Goal: Information Seeking & Learning: Learn about a topic

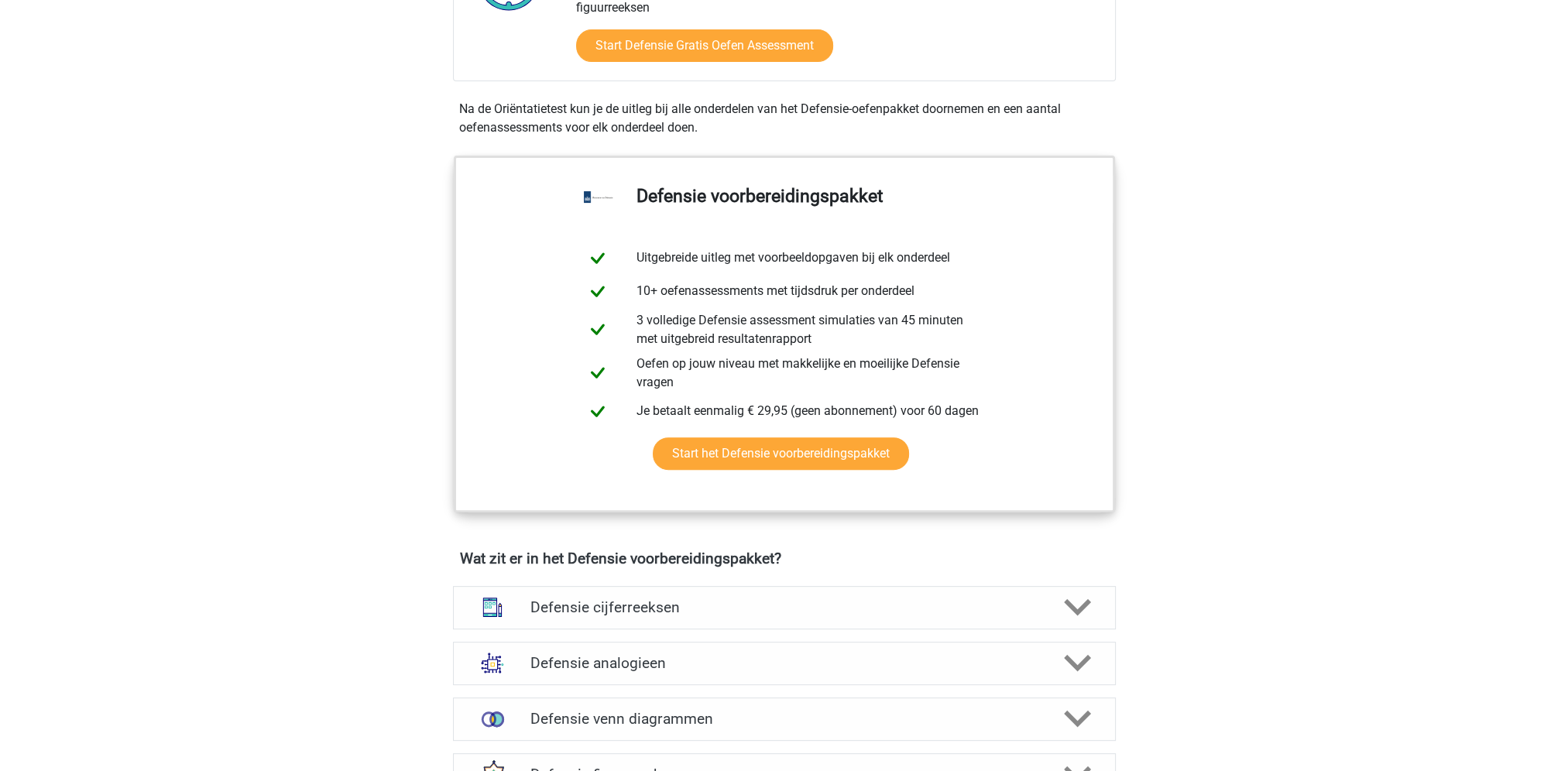
scroll to position [774, 0]
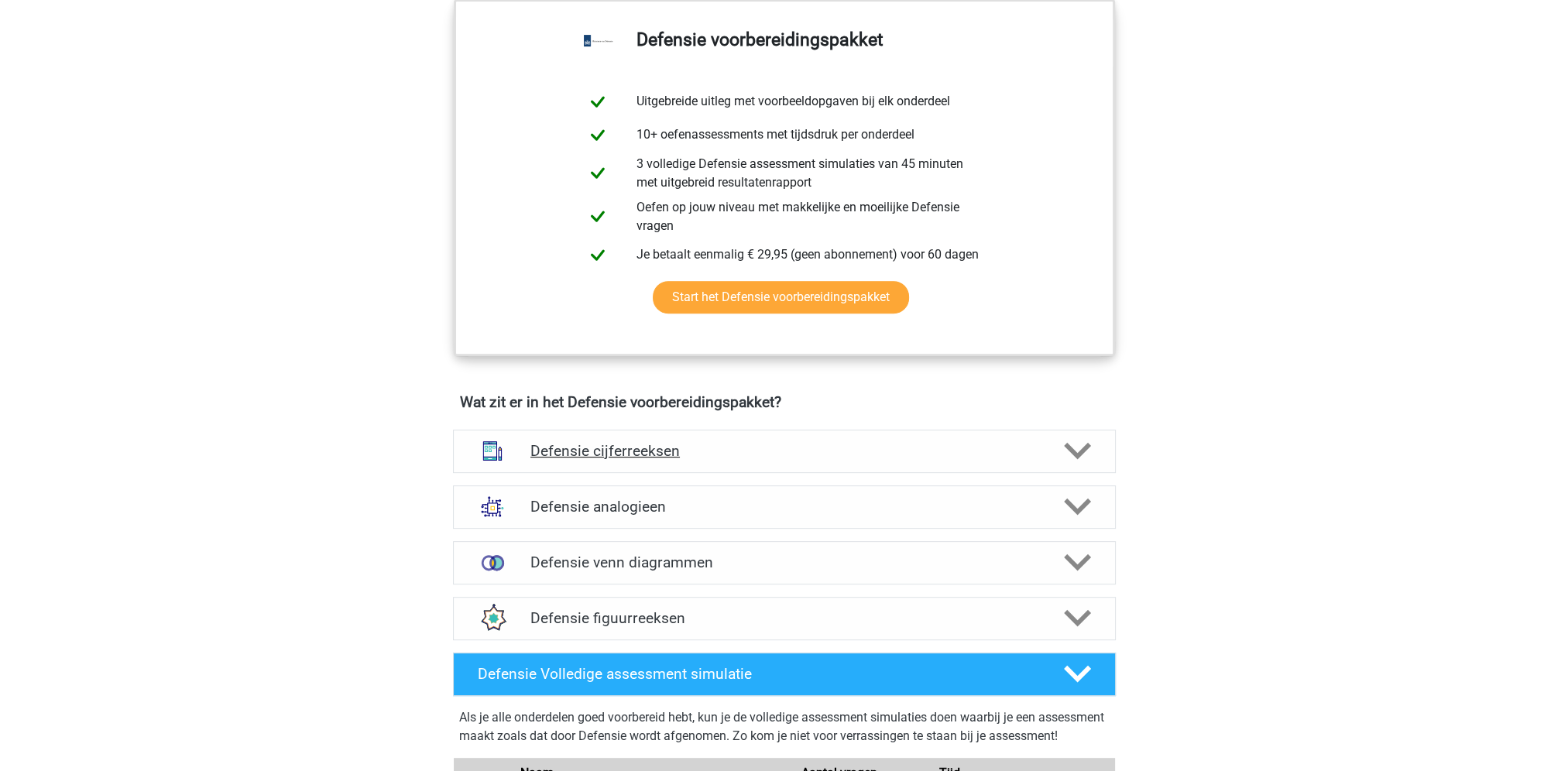
click at [1079, 455] on icon at bounding box center [1078, 451] width 27 height 27
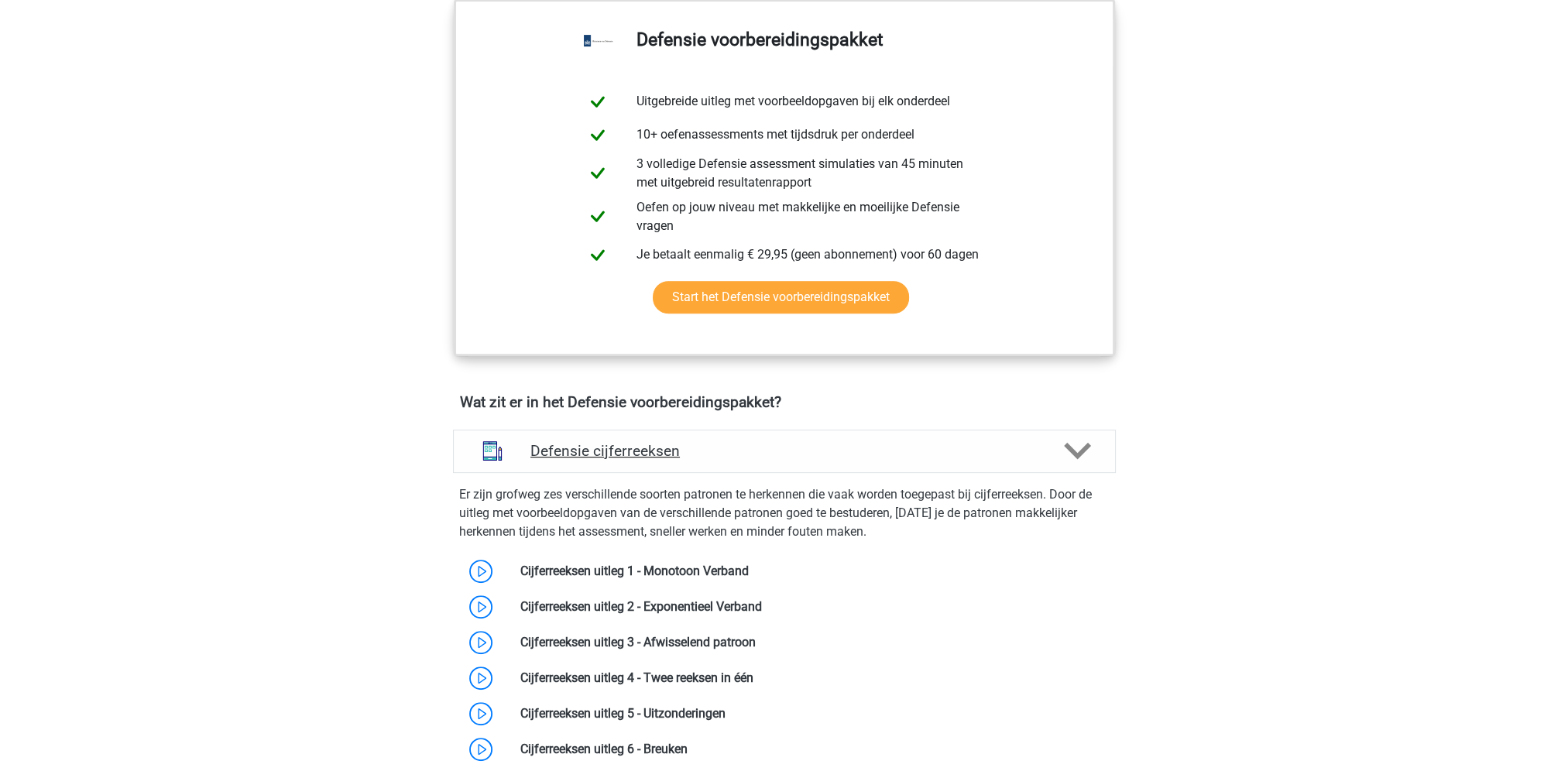
click at [1078, 446] on icon at bounding box center [1078, 451] width 27 height 27
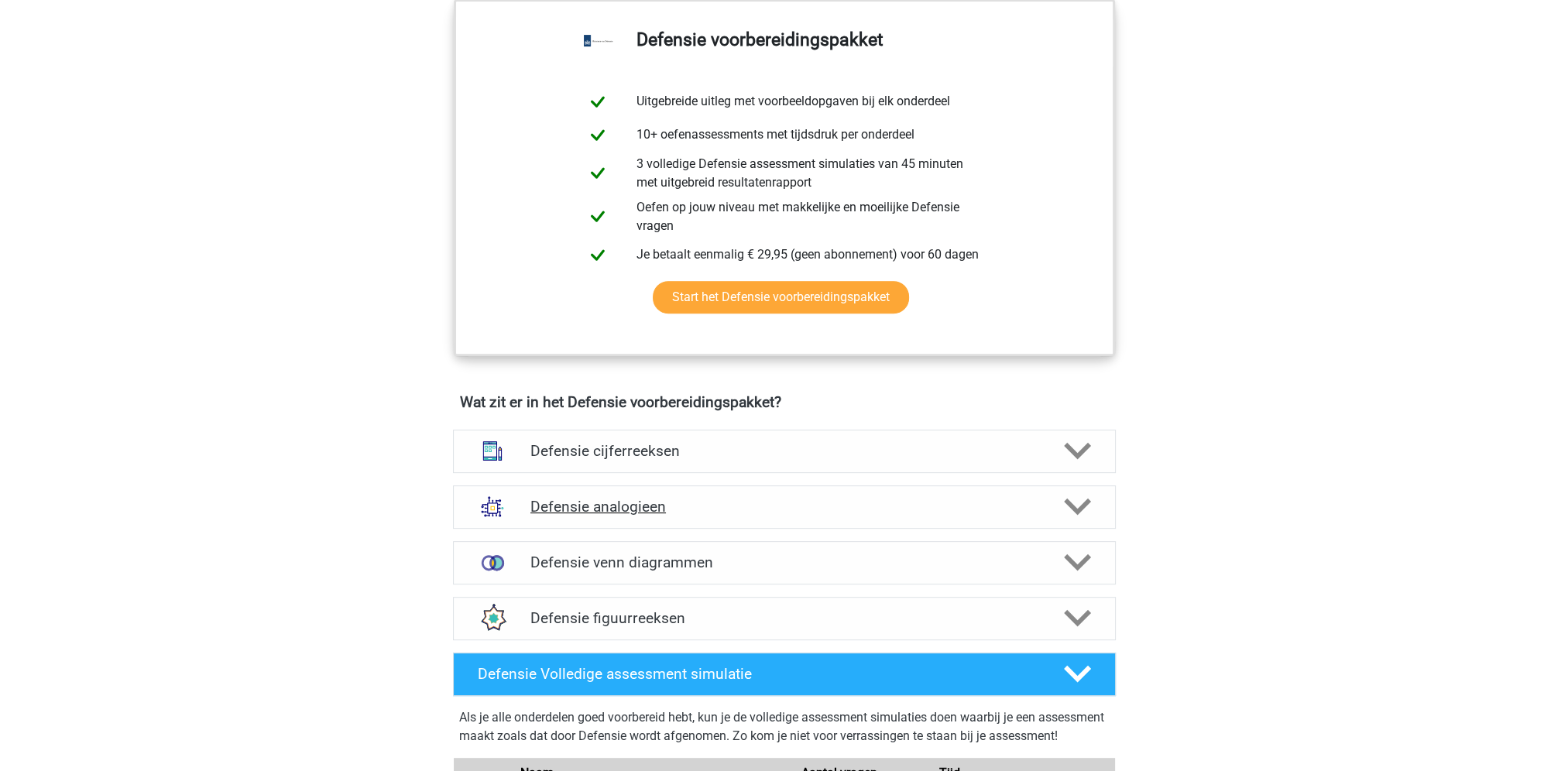
click at [1073, 505] on polygon at bounding box center [1078, 507] width 27 height 17
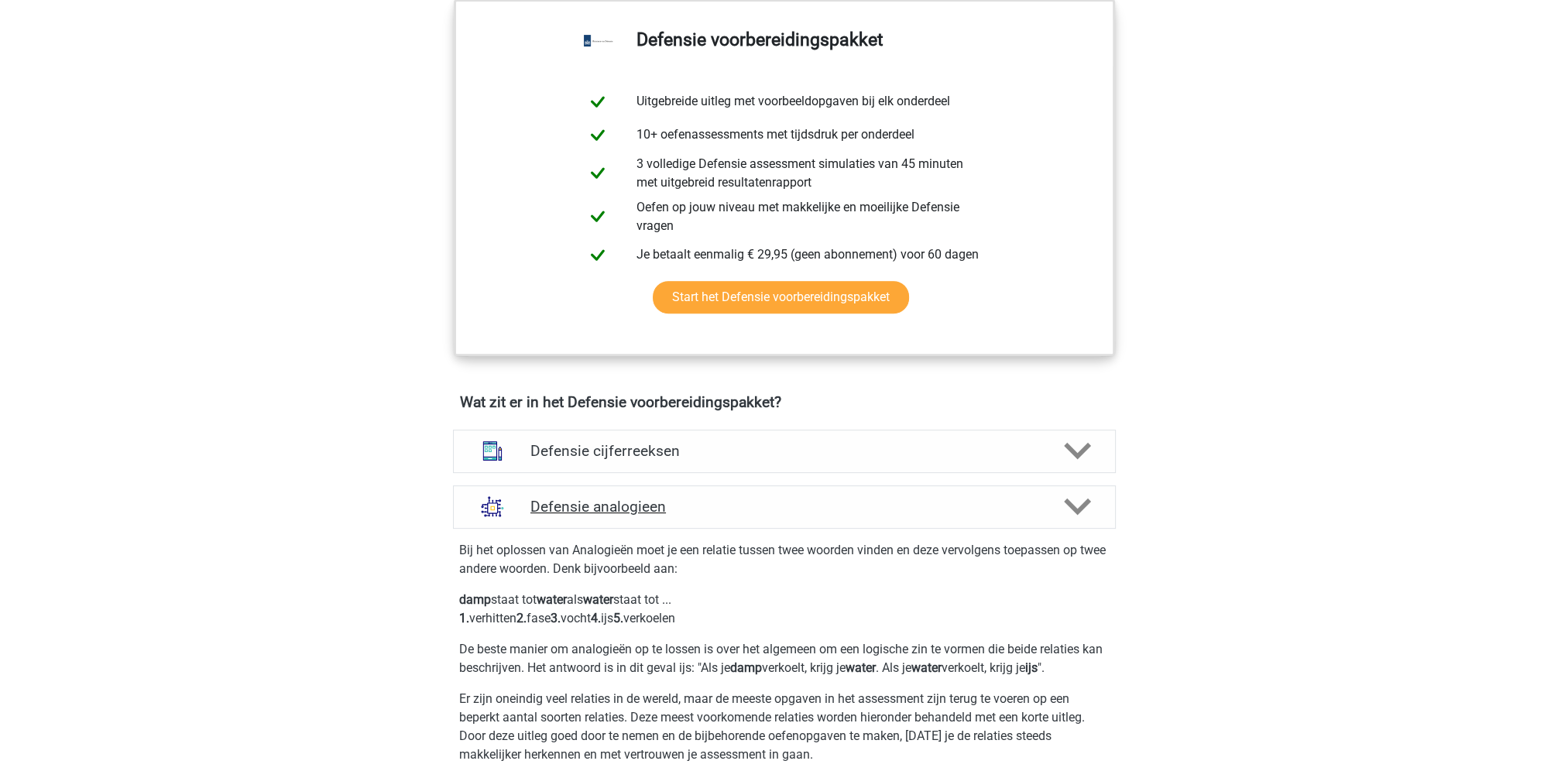
scroll to position [852, 0]
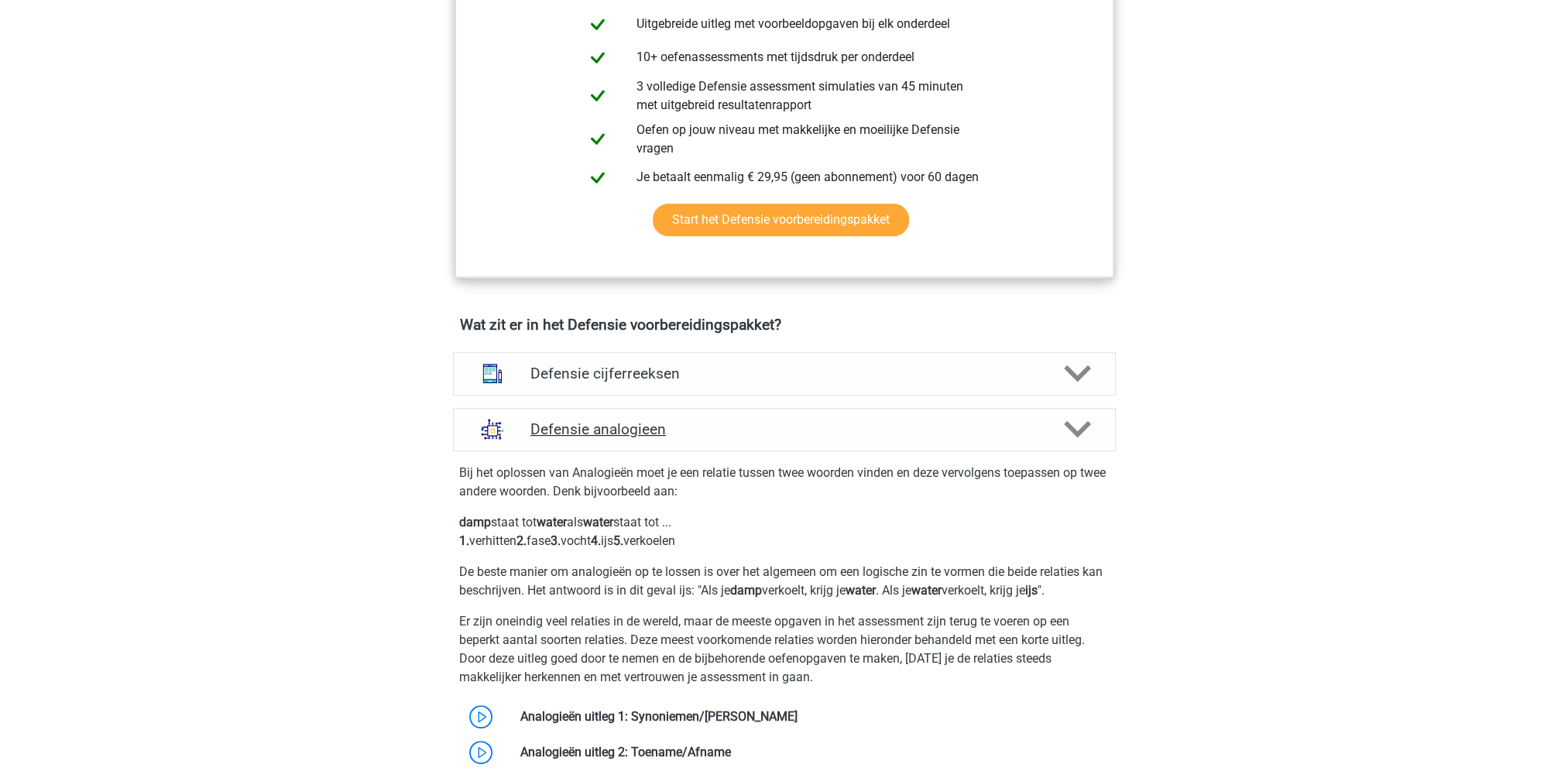
click at [1079, 431] on polygon at bounding box center [1078, 430] width 27 height 17
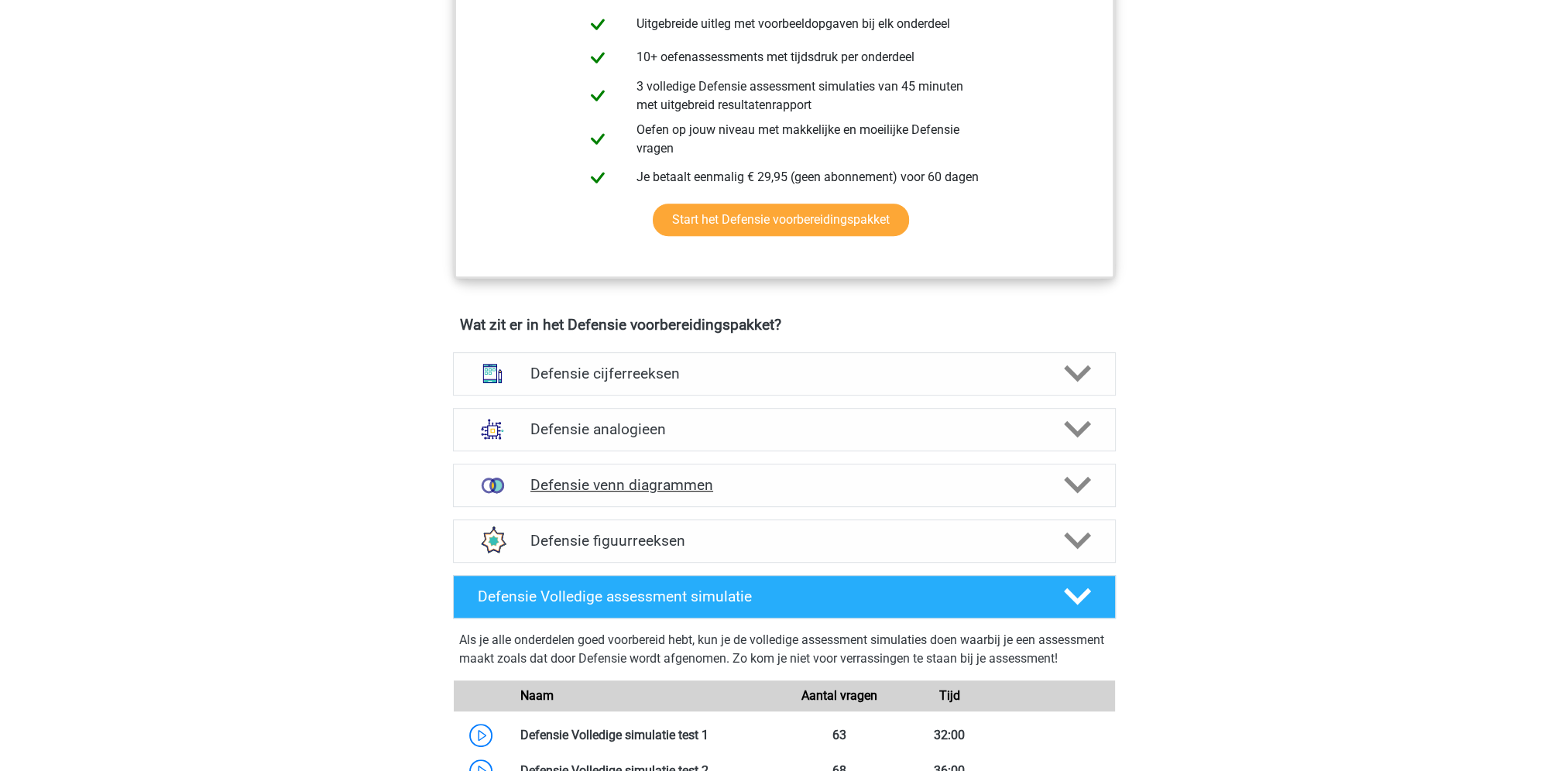
click at [1083, 480] on polygon at bounding box center [1078, 485] width 27 height 17
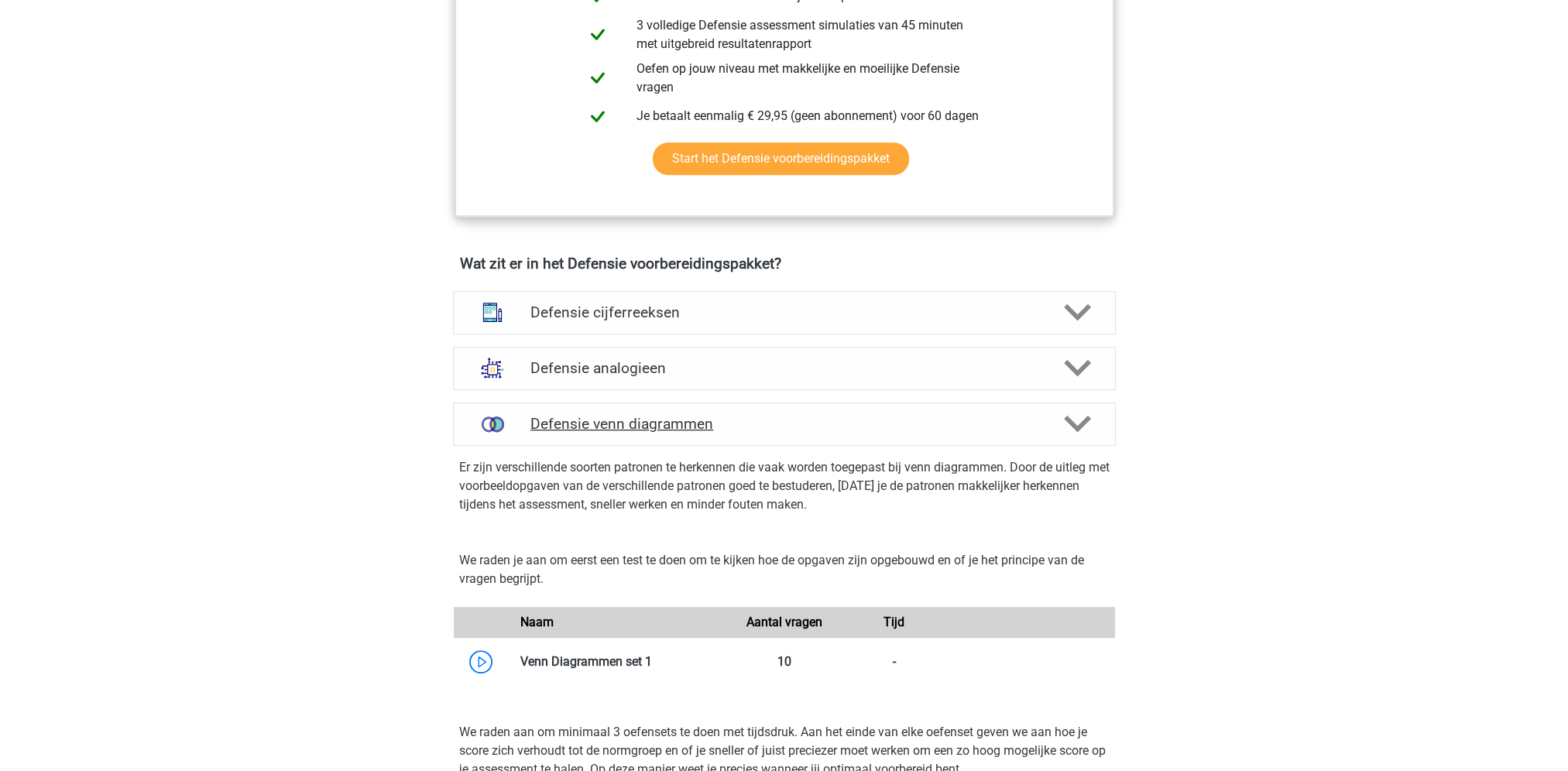
scroll to position [1007, 0]
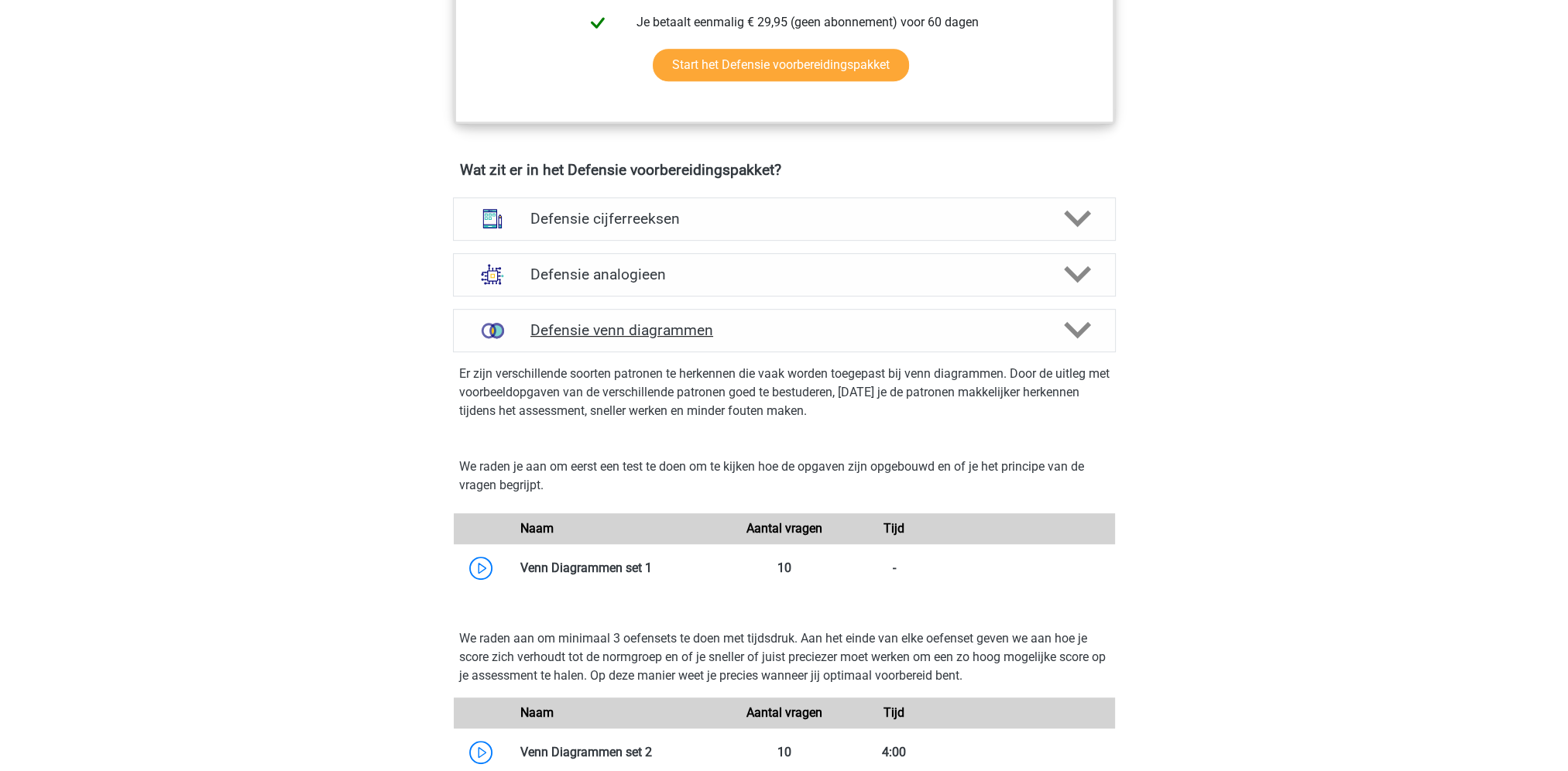
click at [1072, 331] on icon at bounding box center [1078, 330] width 27 height 27
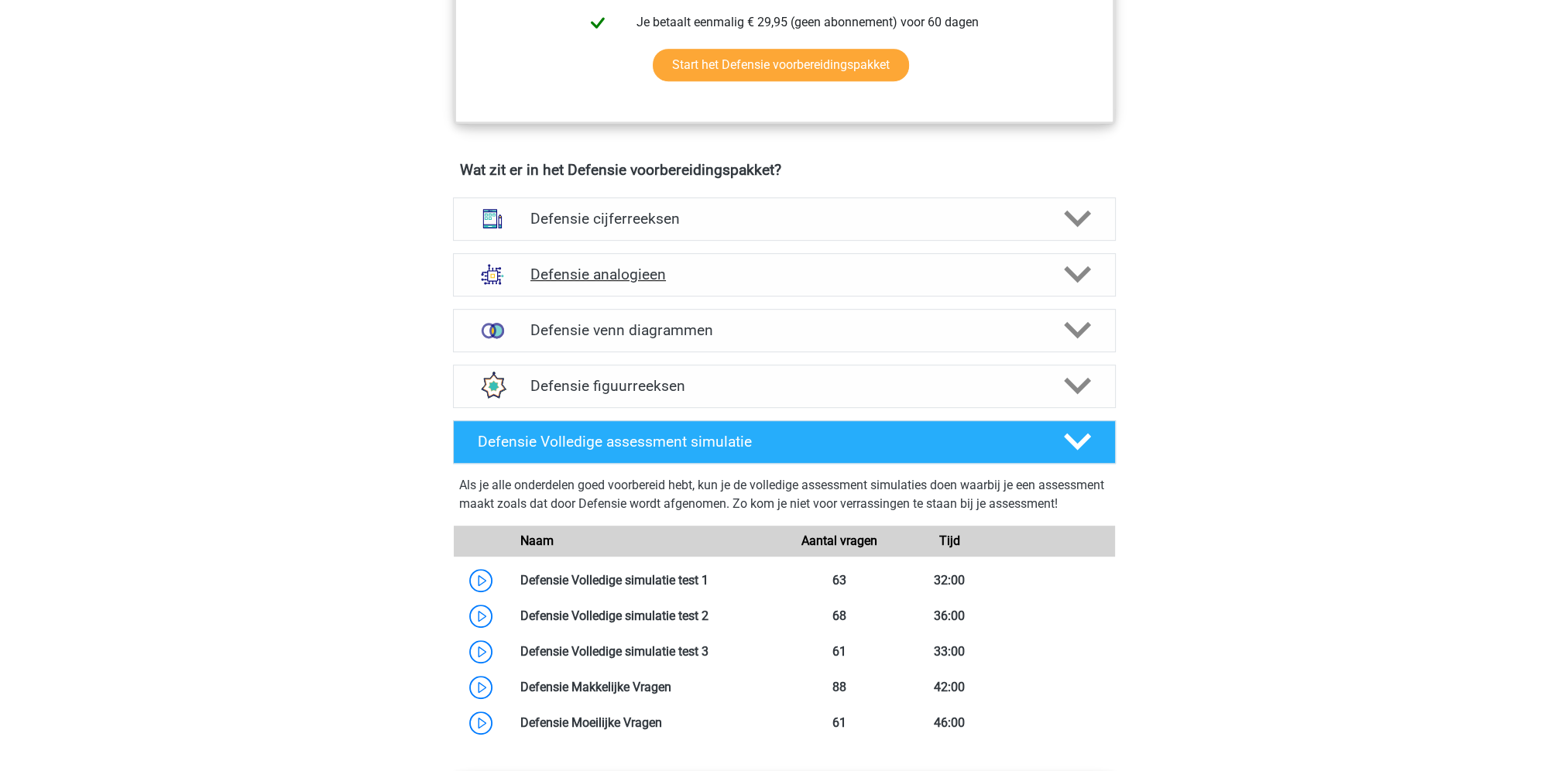
click at [1081, 270] on icon at bounding box center [1078, 275] width 27 height 27
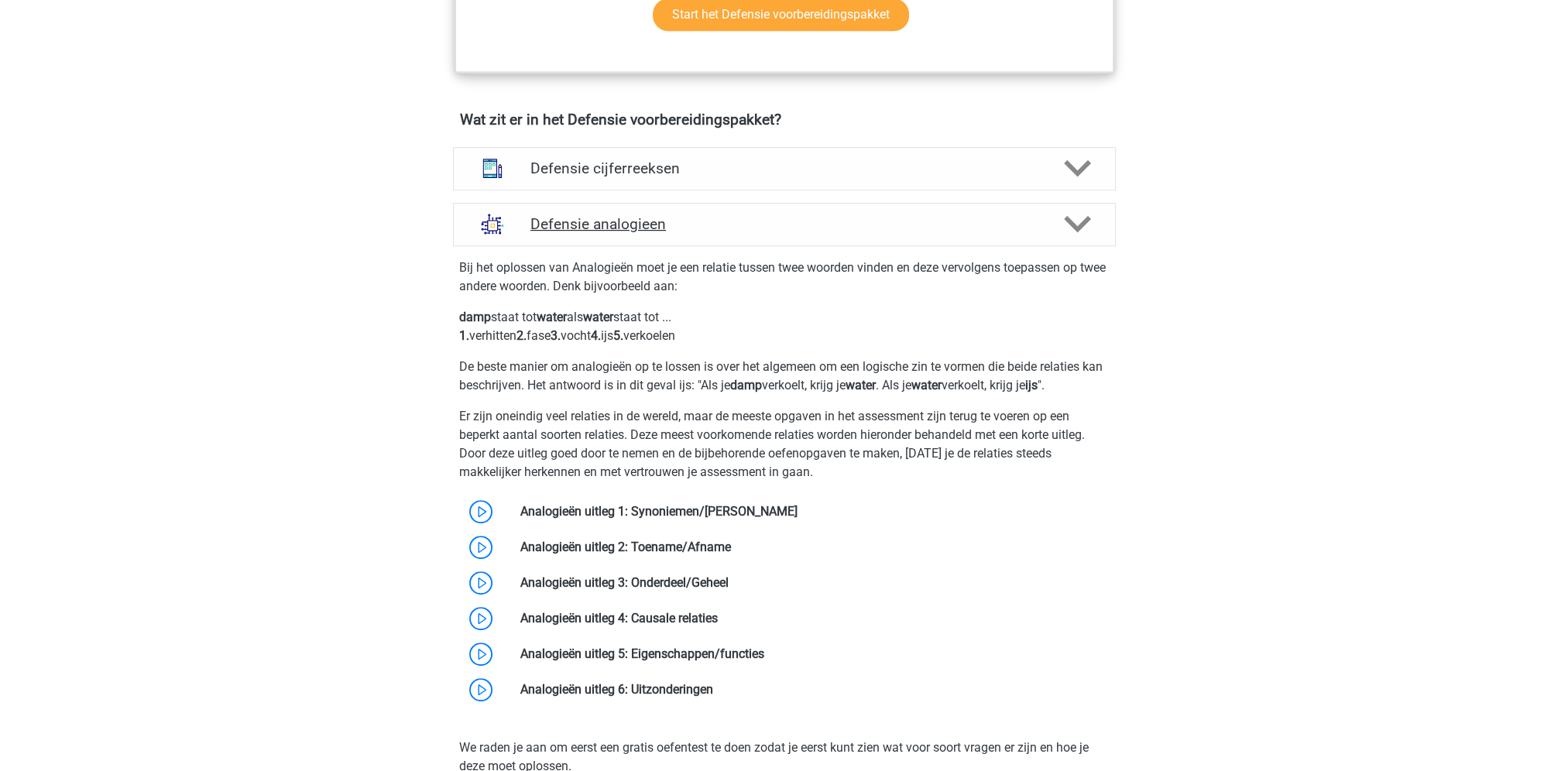
scroll to position [1084, 0]
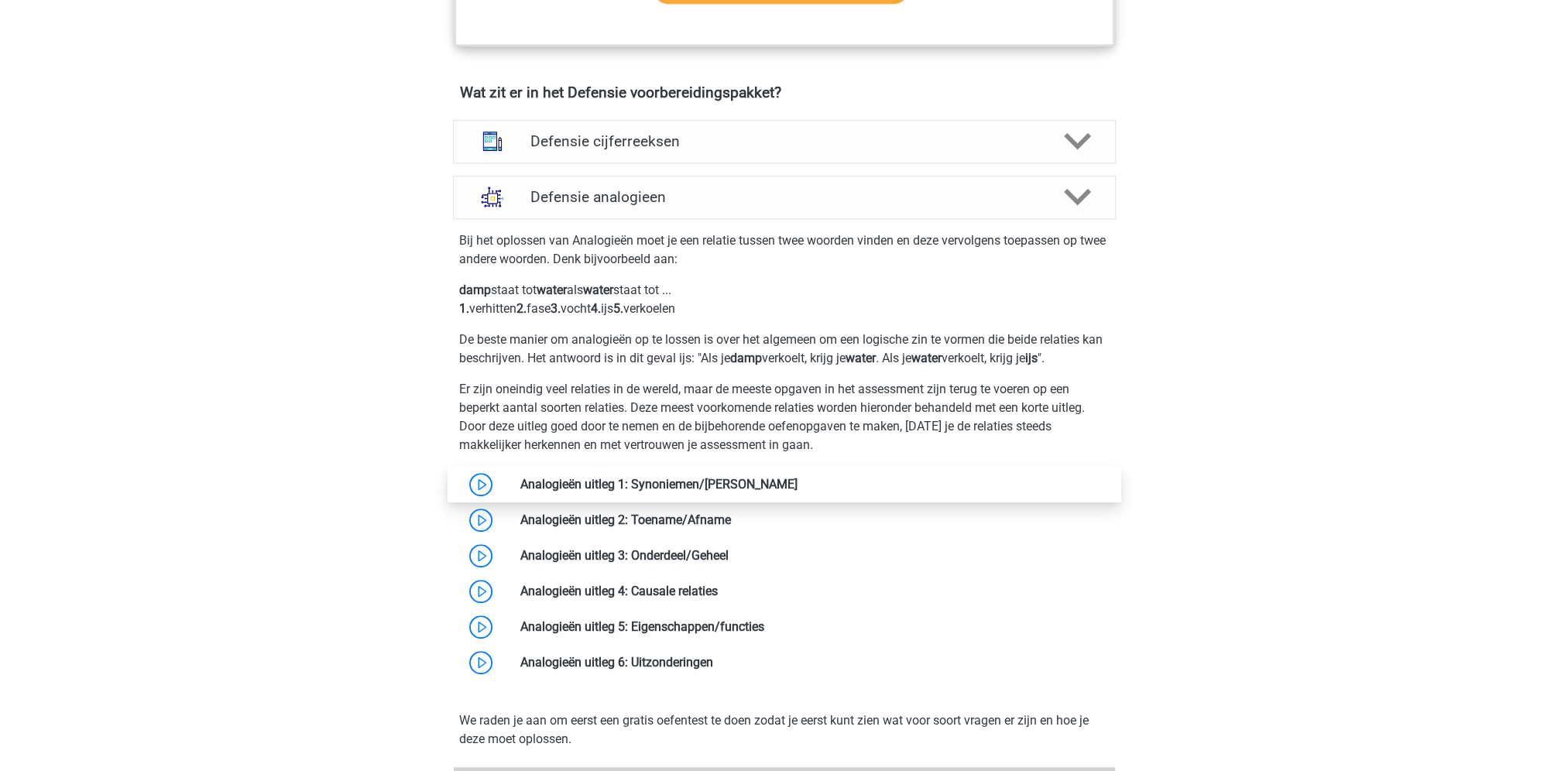
click at [798, 485] on link at bounding box center [798, 483] width 0 height 14
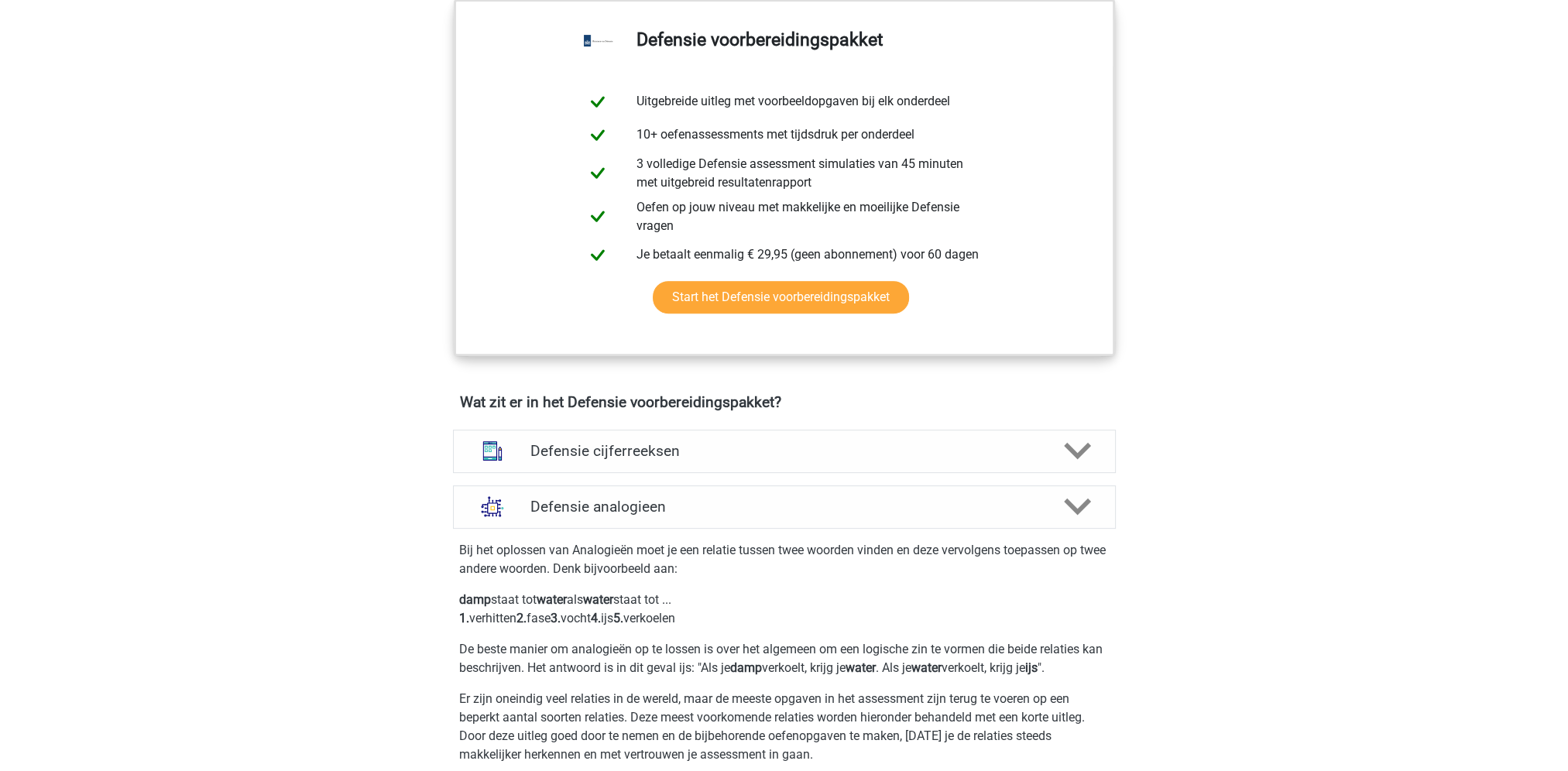
scroll to position [852, 0]
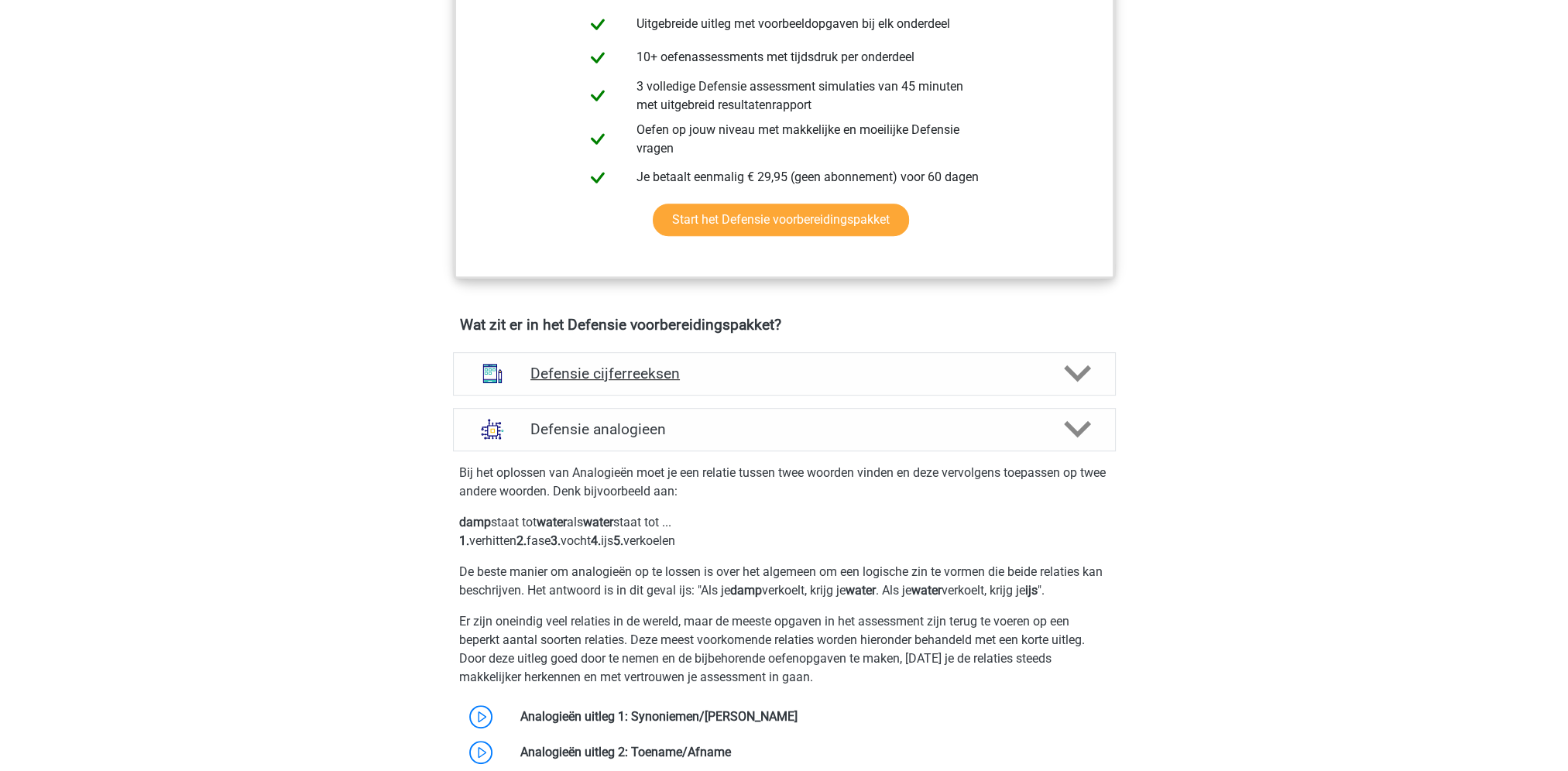
click at [1072, 365] on icon at bounding box center [1078, 374] width 27 height 27
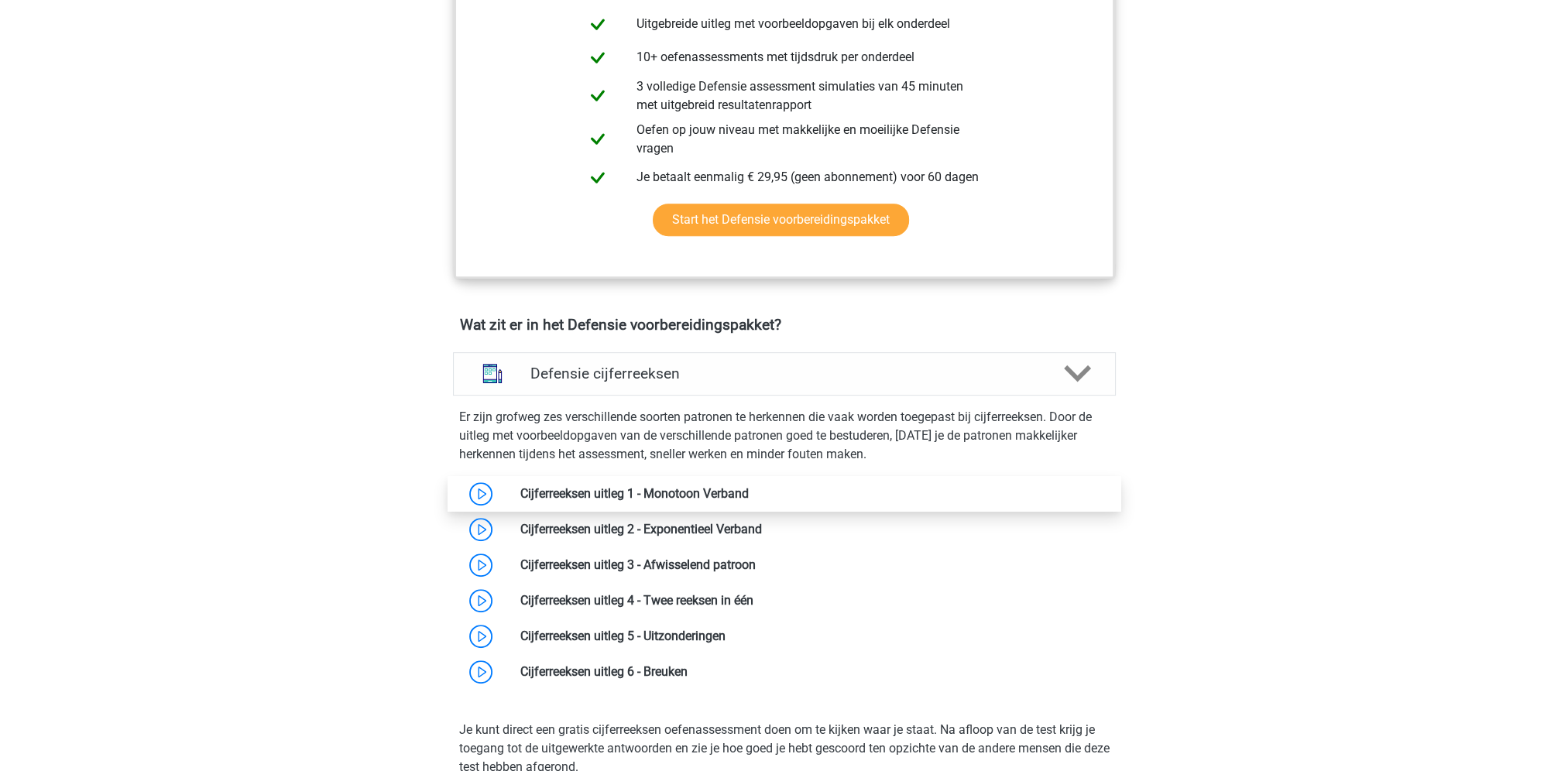
click at [749, 489] on link at bounding box center [749, 493] width 0 height 14
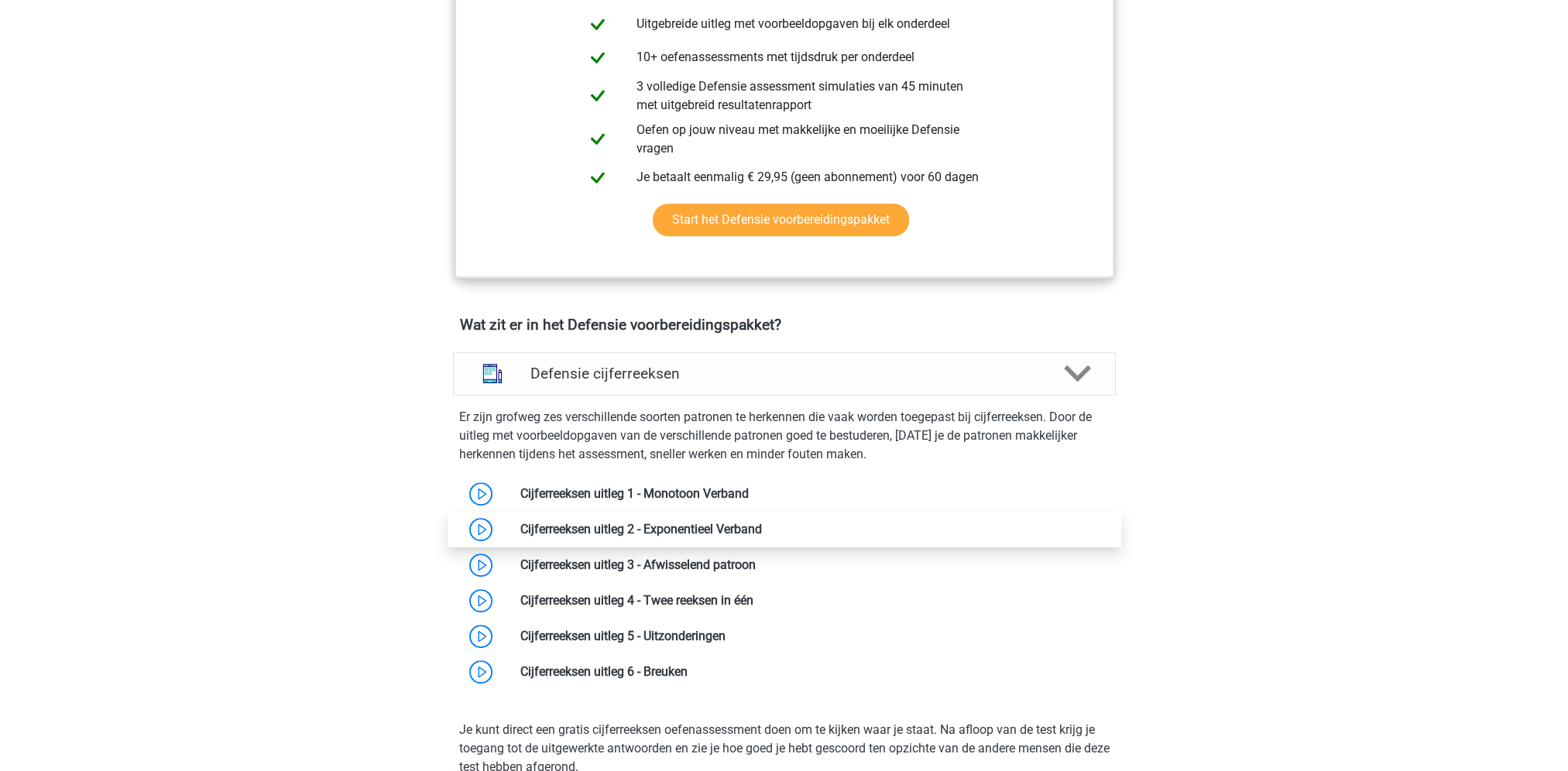
click at [762, 525] on link at bounding box center [762, 528] width 0 height 14
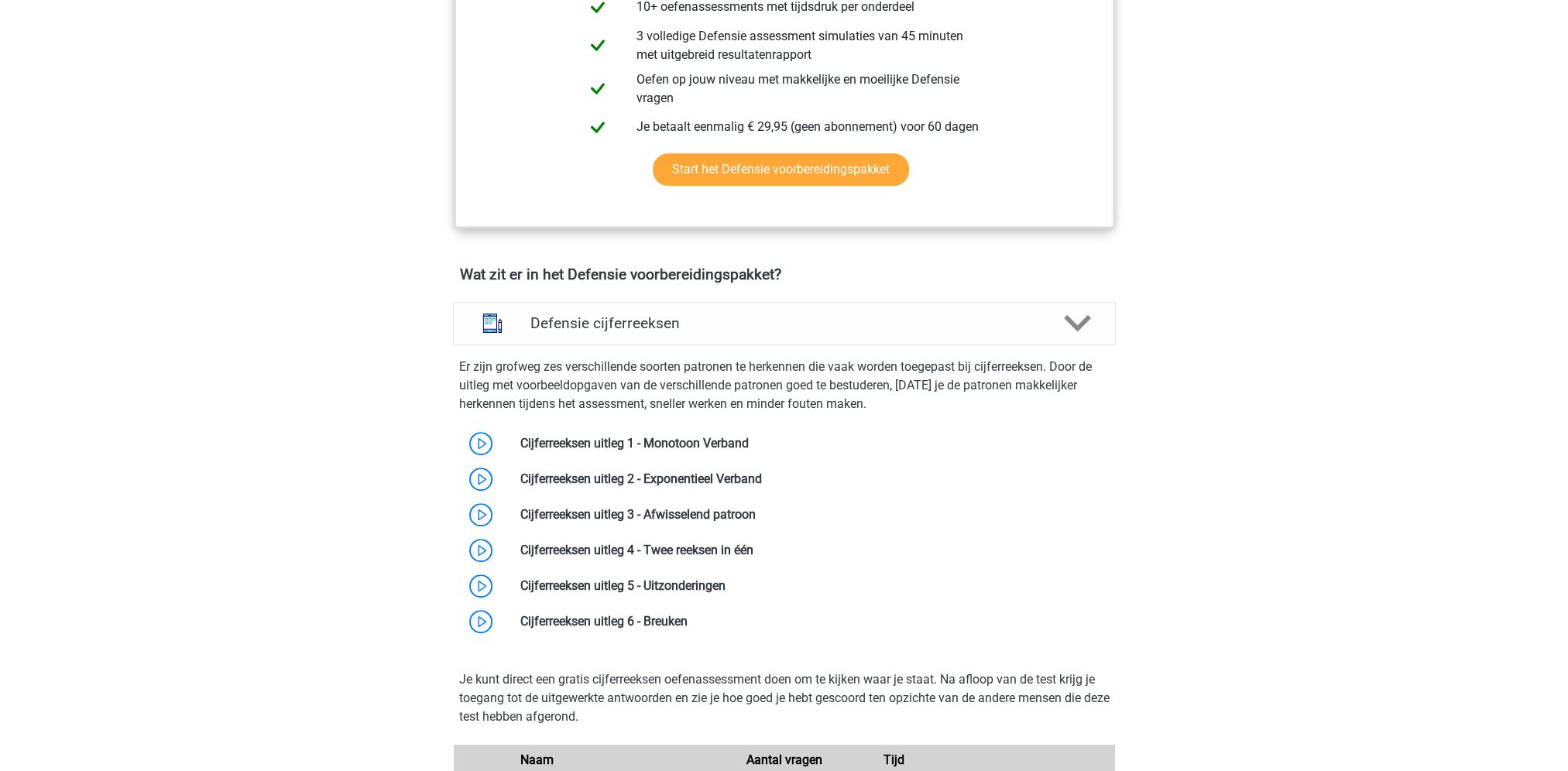
scroll to position [929, 0]
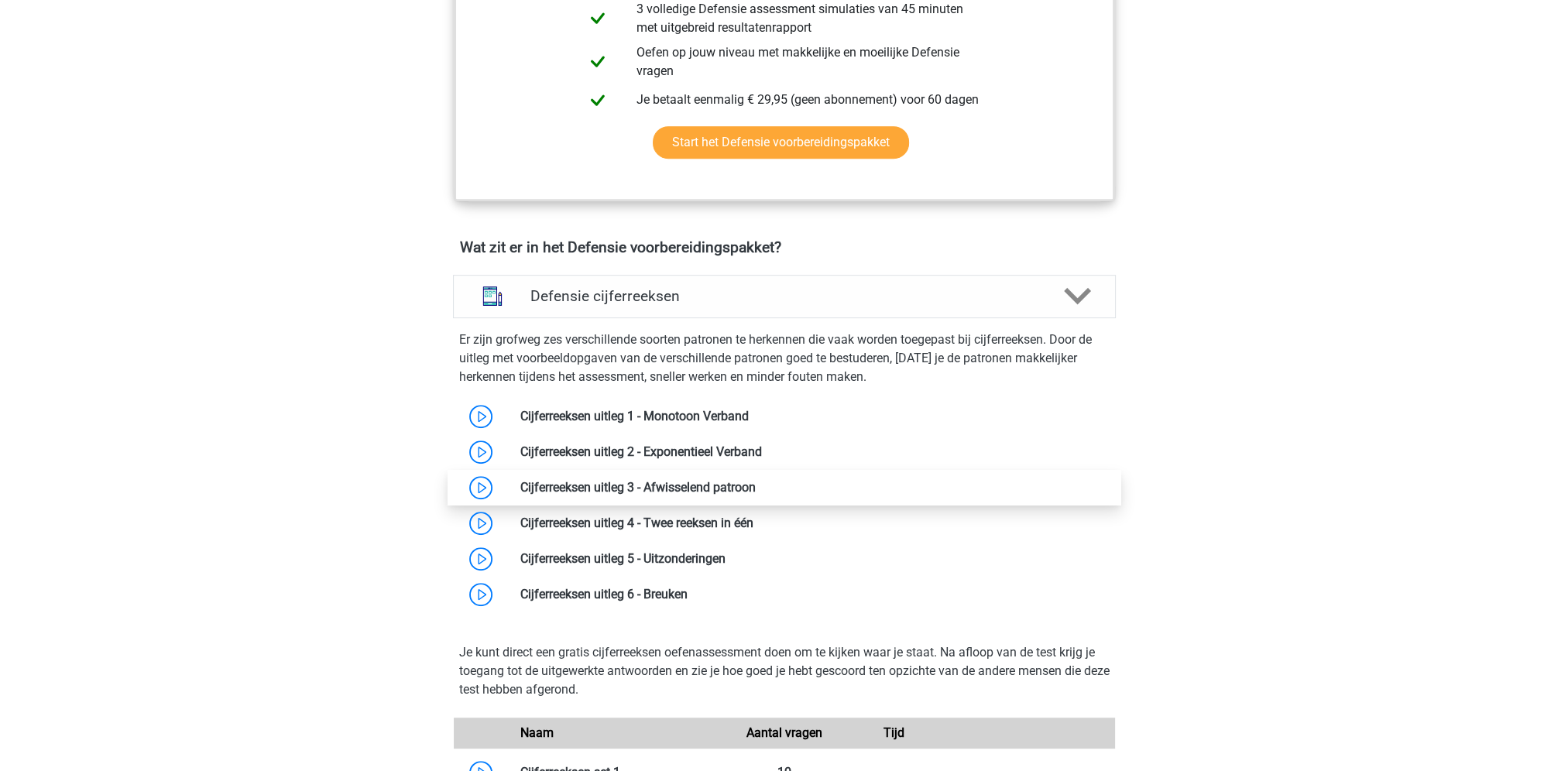
click at [756, 494] on link at bounding box center [756, 487] width 0 height 14
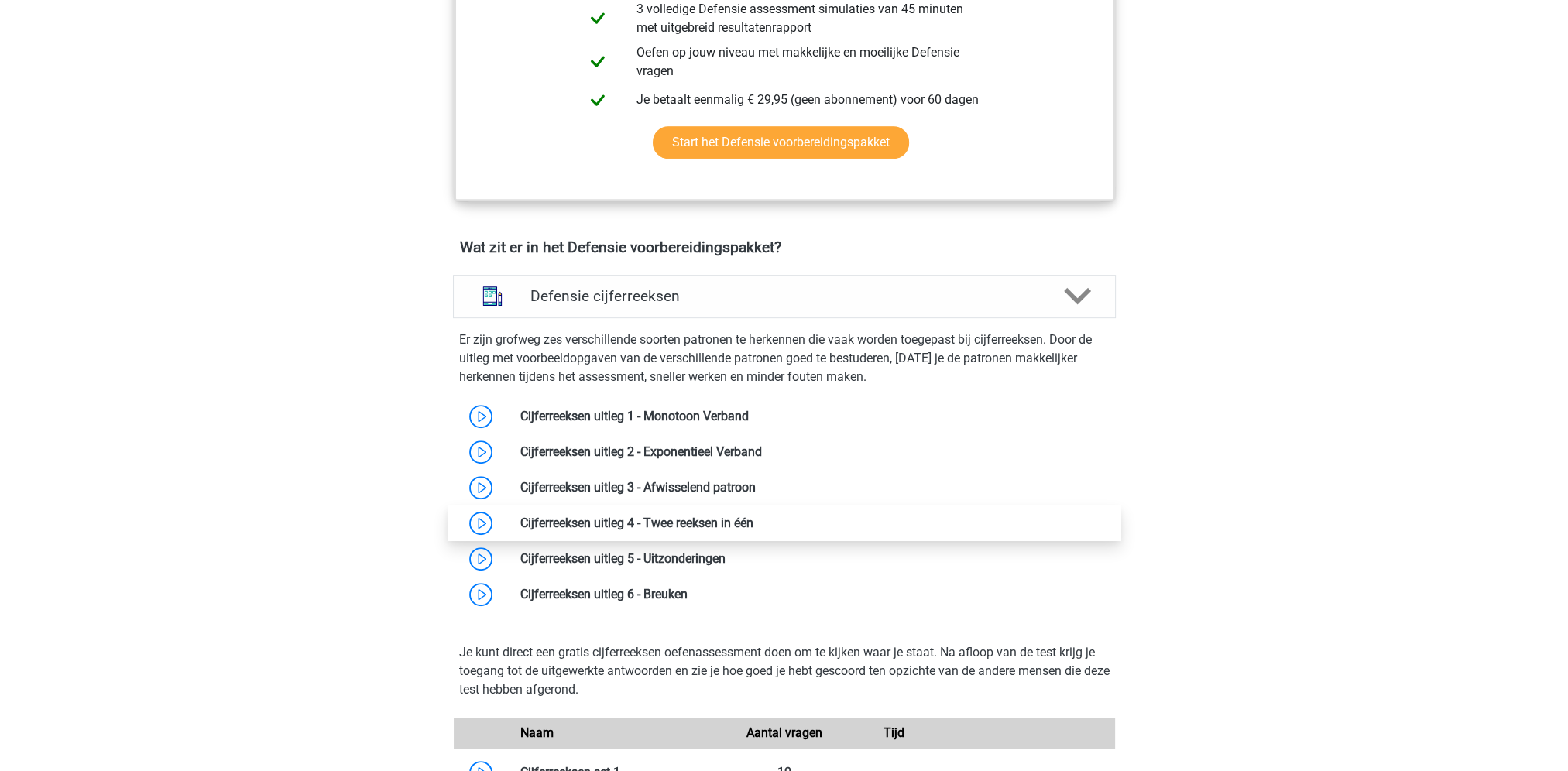
click at [753, 518] on link at bounding box center [753, 523] width 0 height 14
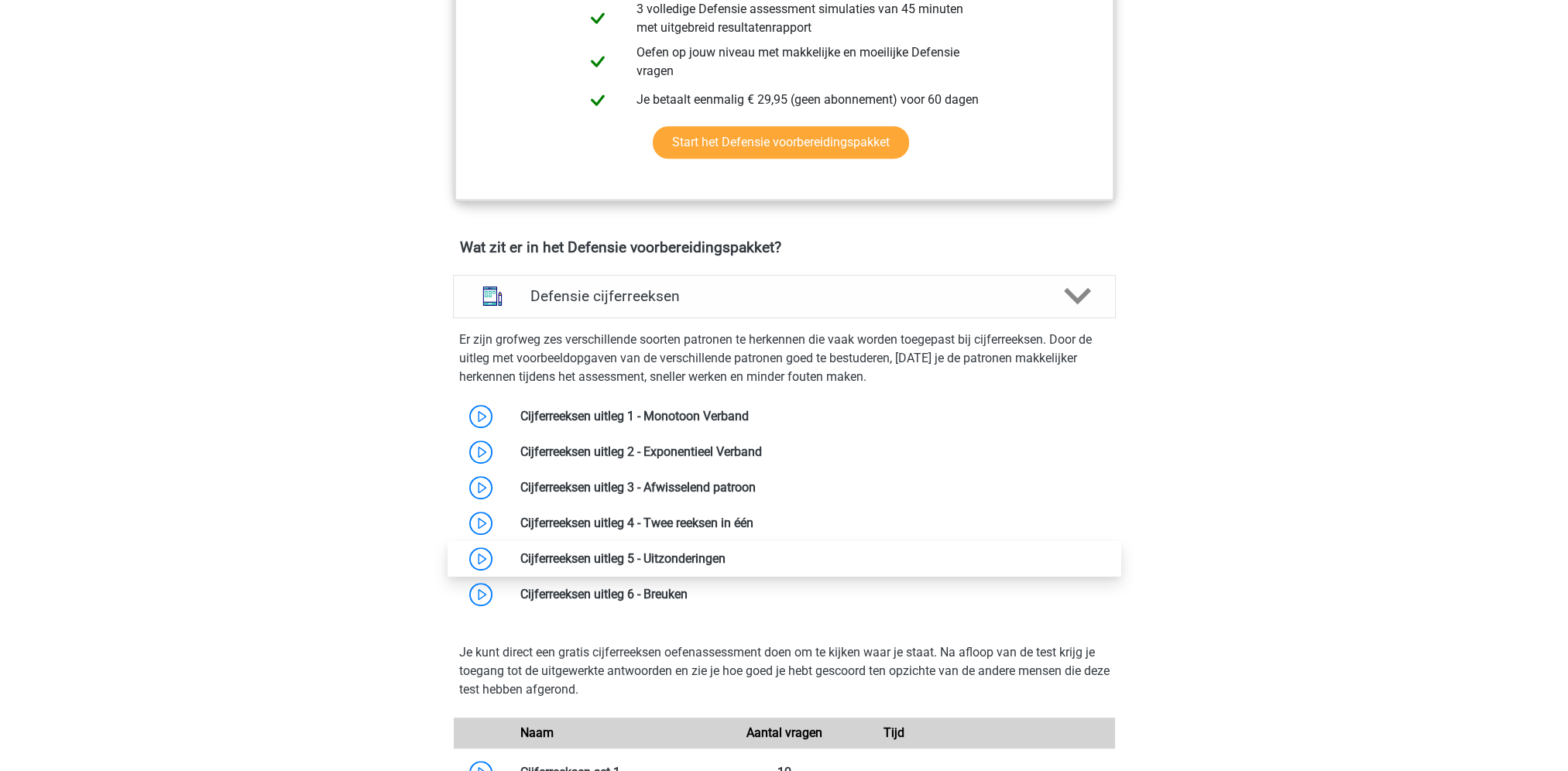
click at [726, 557] on link at bounding box center [726, 558] width 0 height 14
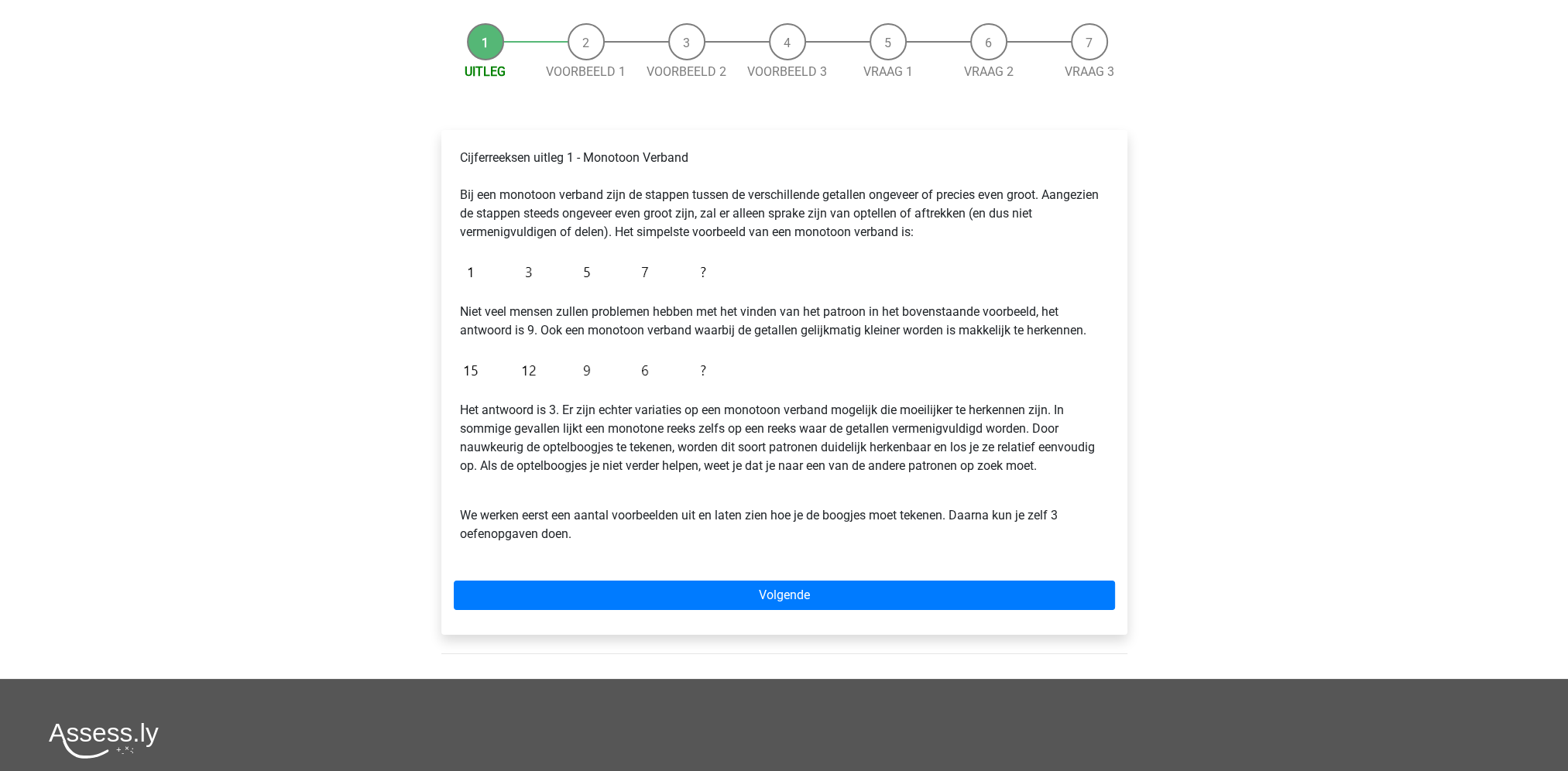
scroll to position [155, 0]
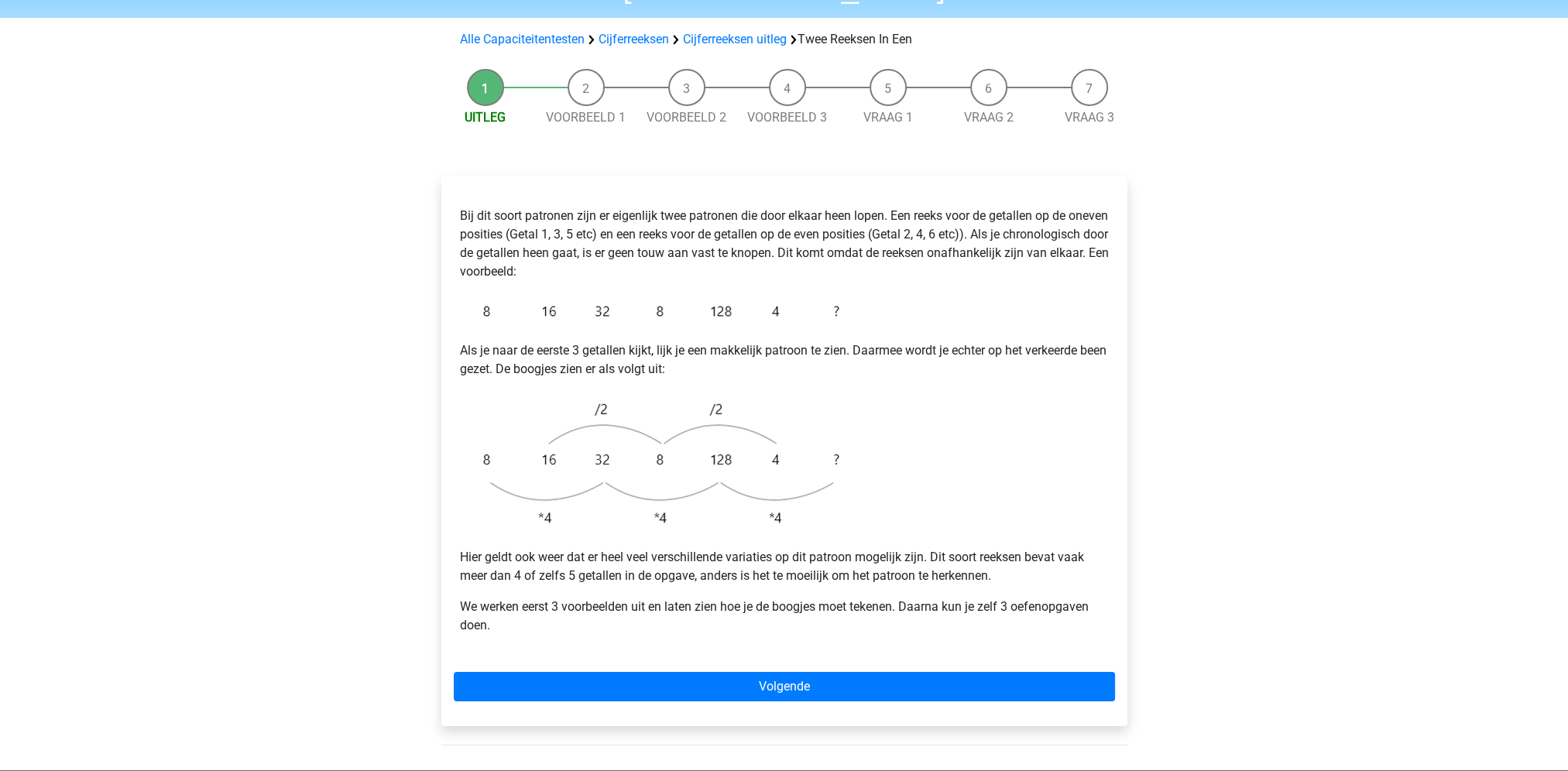
scroll to position [310, 0]
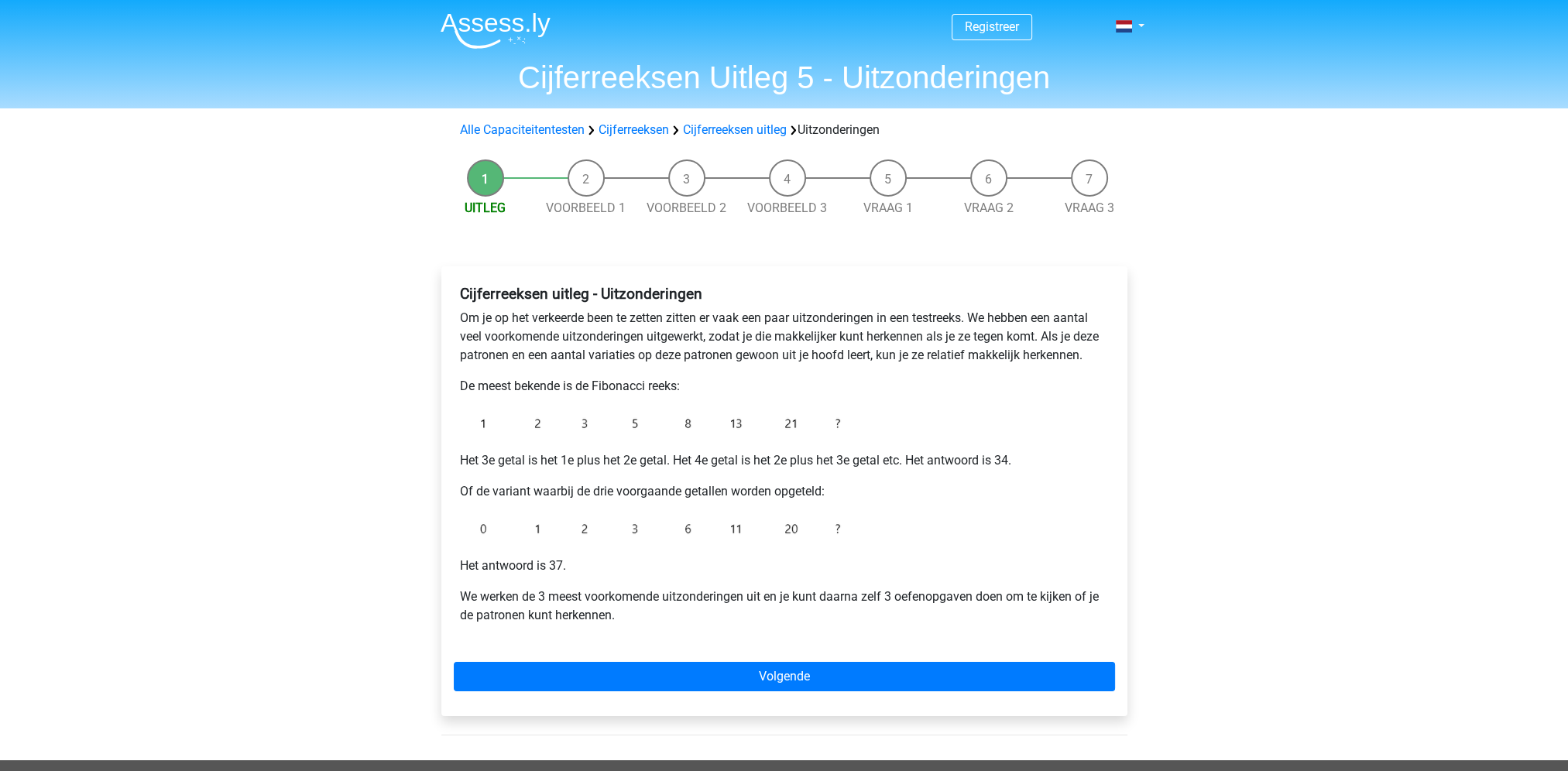
scroll to position [77, 0]
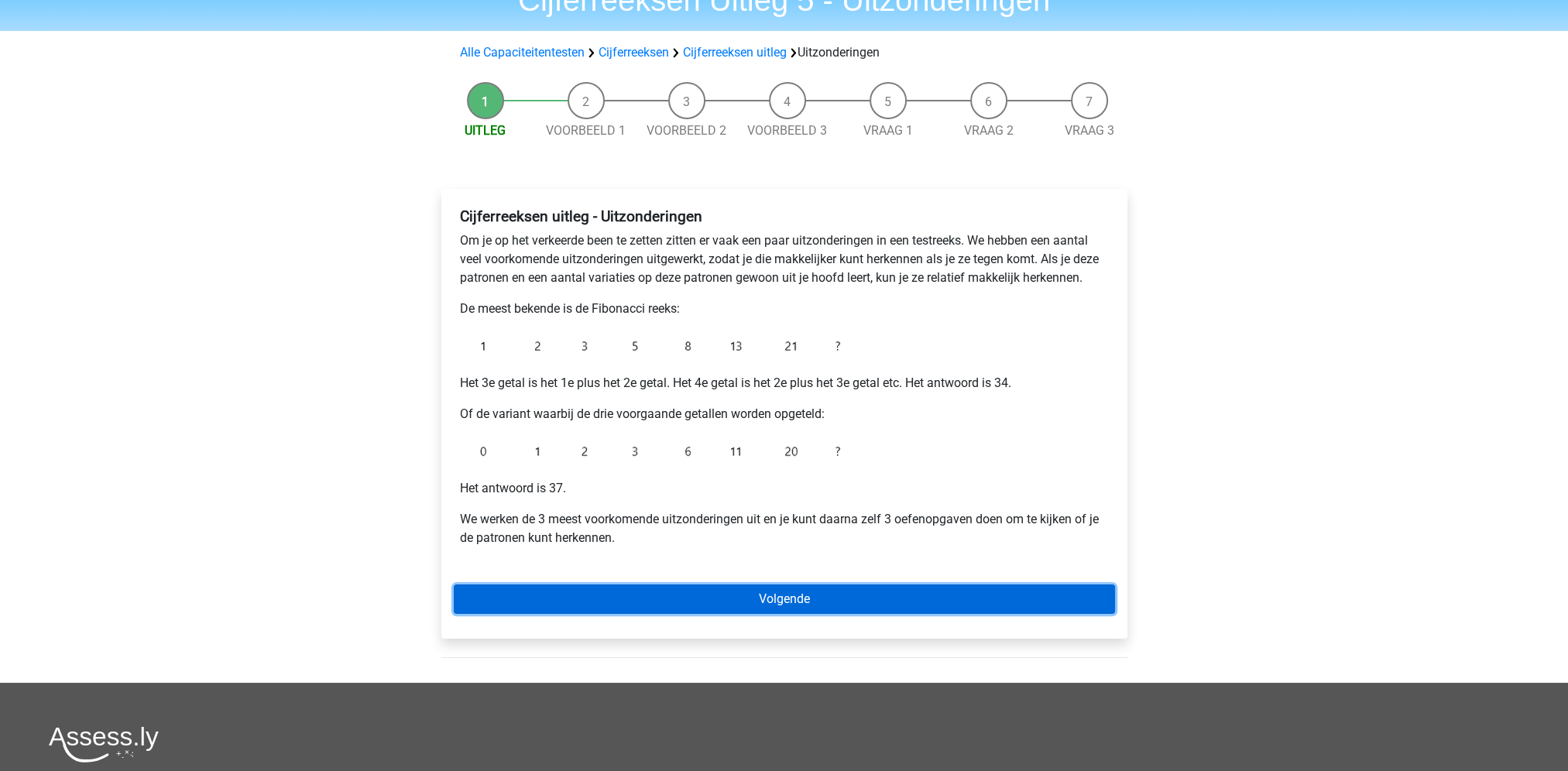
click at [866, 603] on link "Volgende" at bounding box center [784, 599] width 661 height 30
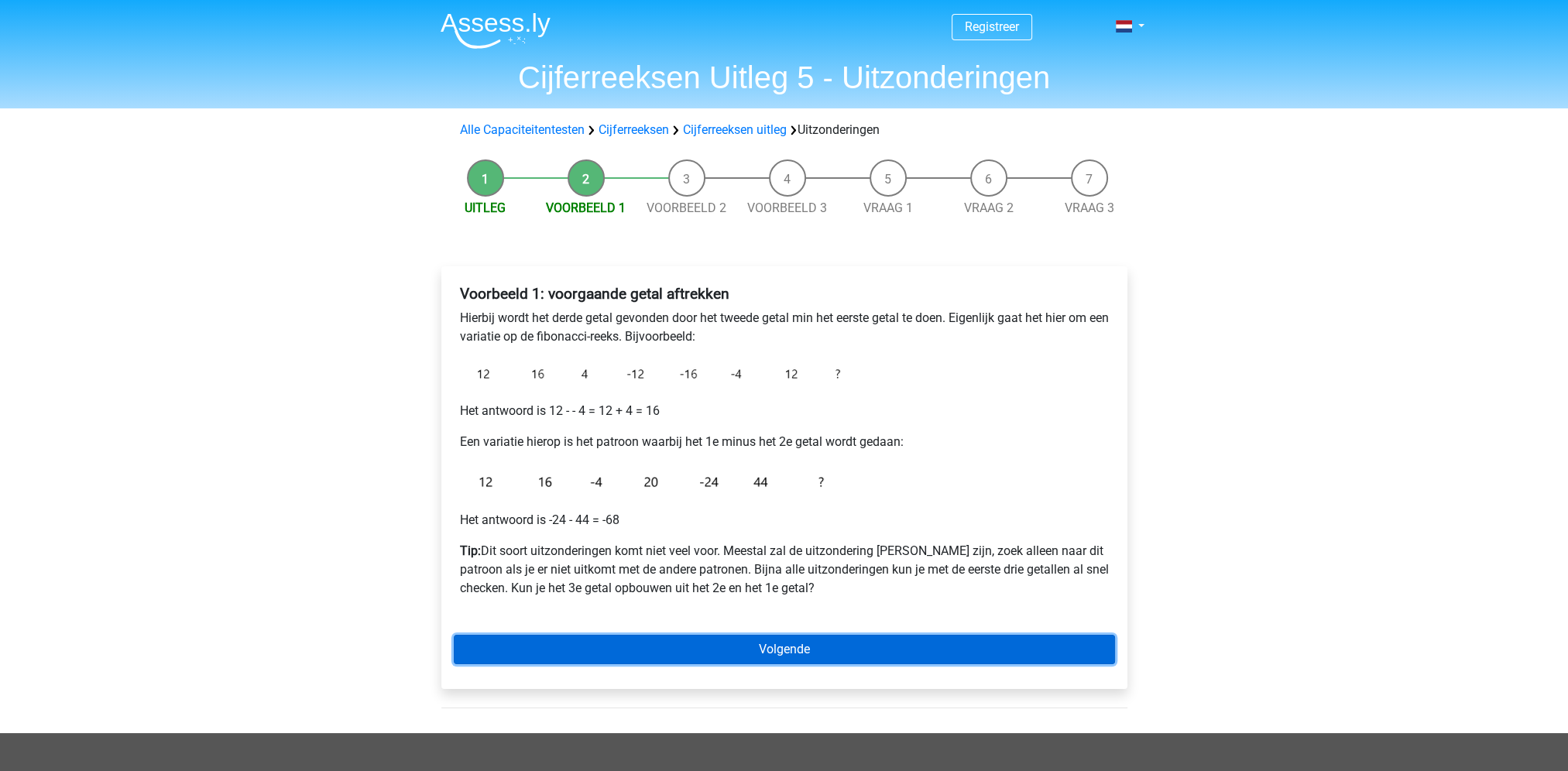
click at [837, 648] on link "Volgende" at bounding box center [784, 649] width 661 height 30
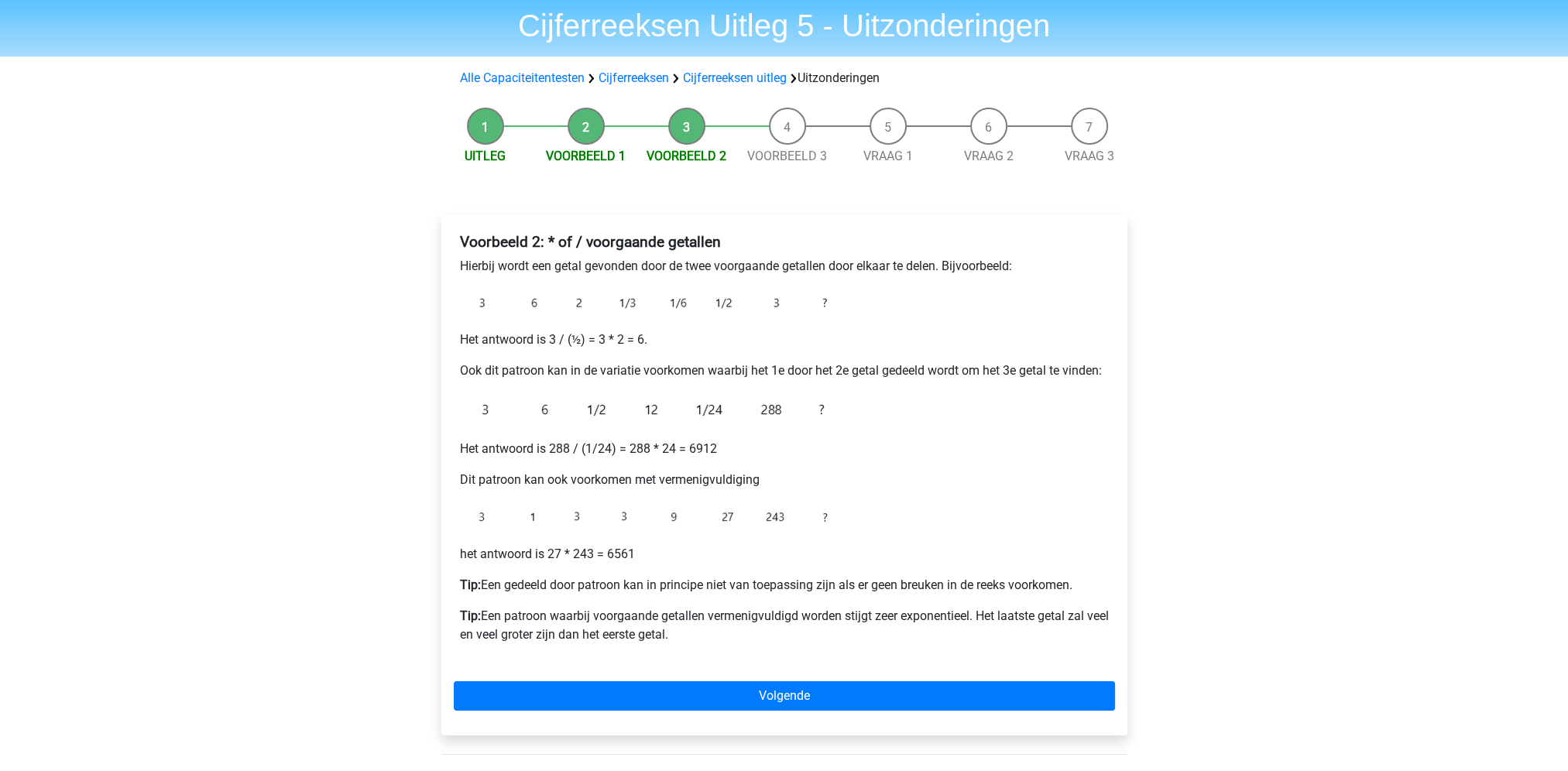
scroll to position [77, 0]
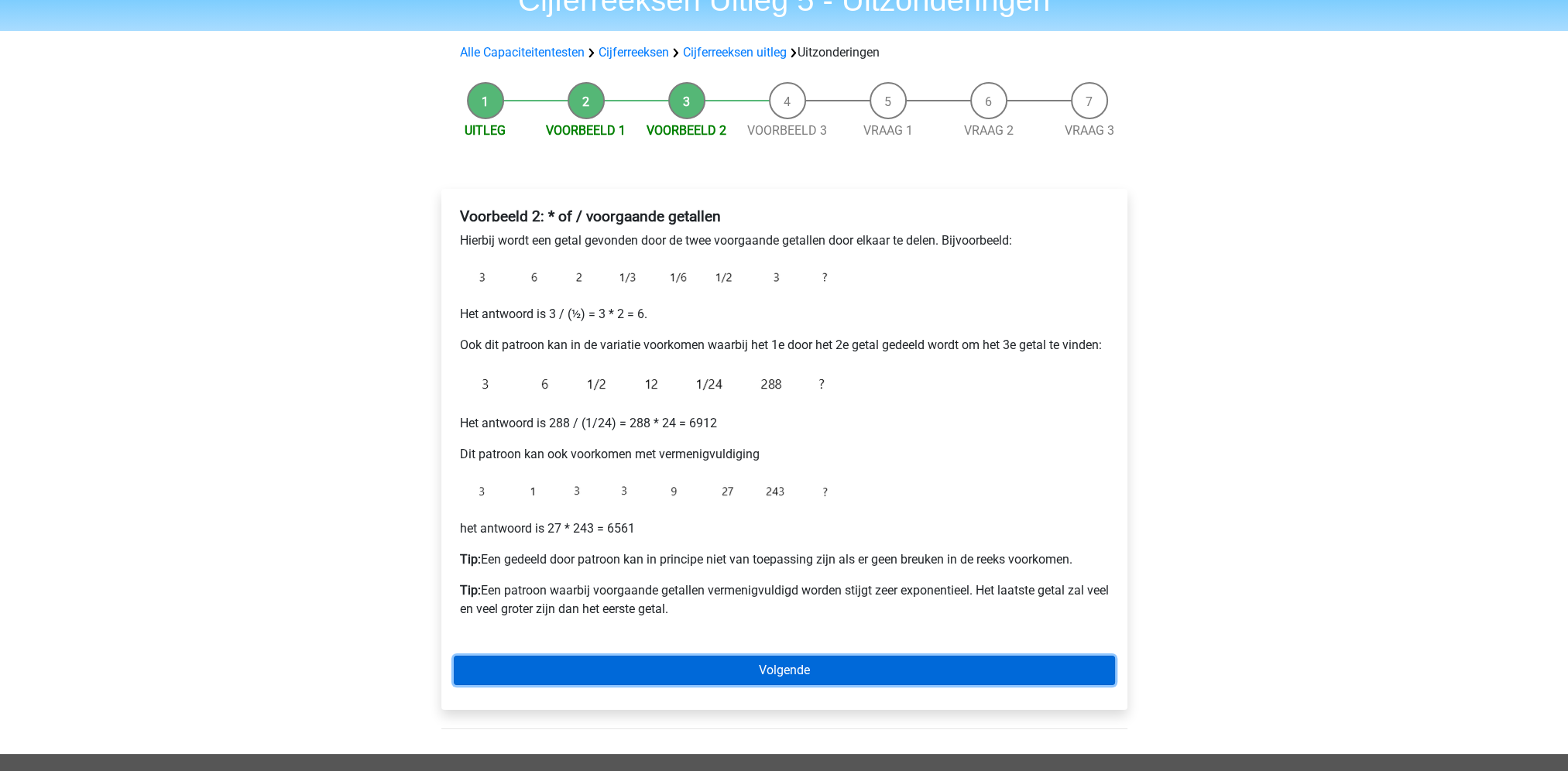
click at [787, 666] on link "Volgende" at bounding box center [784, 671] width 661 height 30
click at [777, 668] on link "Volgende" at bounding box center [784, 671] width 661 height 30
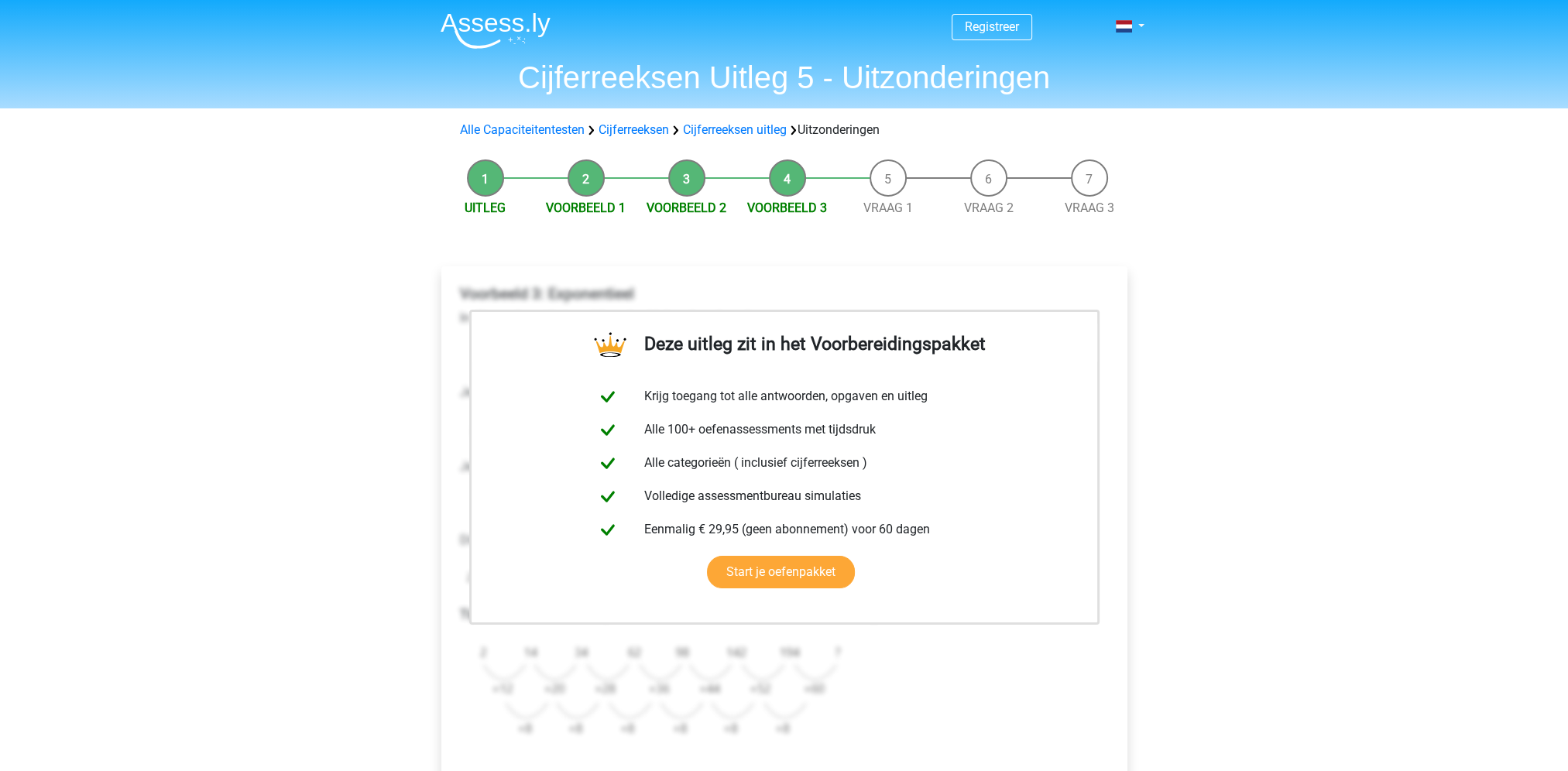
click at [274, 448] on div "Registreer Nederlands English" at bounding box center [784, 644] width 1568 height 1288
